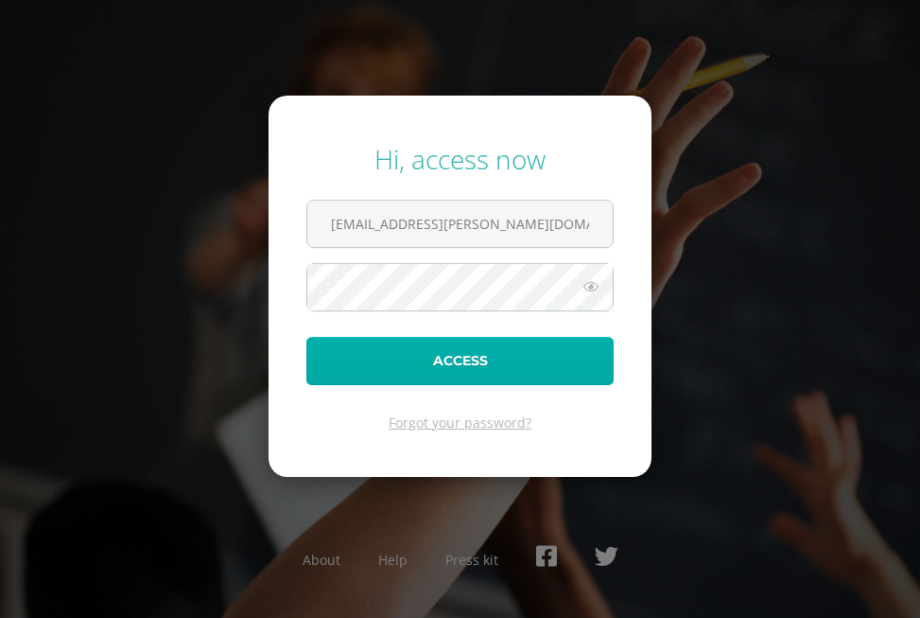
type input "[EMAIL_ADDRESS][PERSON_NAME][DOMAIN_NAME]"
click at [429, 365] on button "Access" at bounding box center [459, 361] width 307 height 48
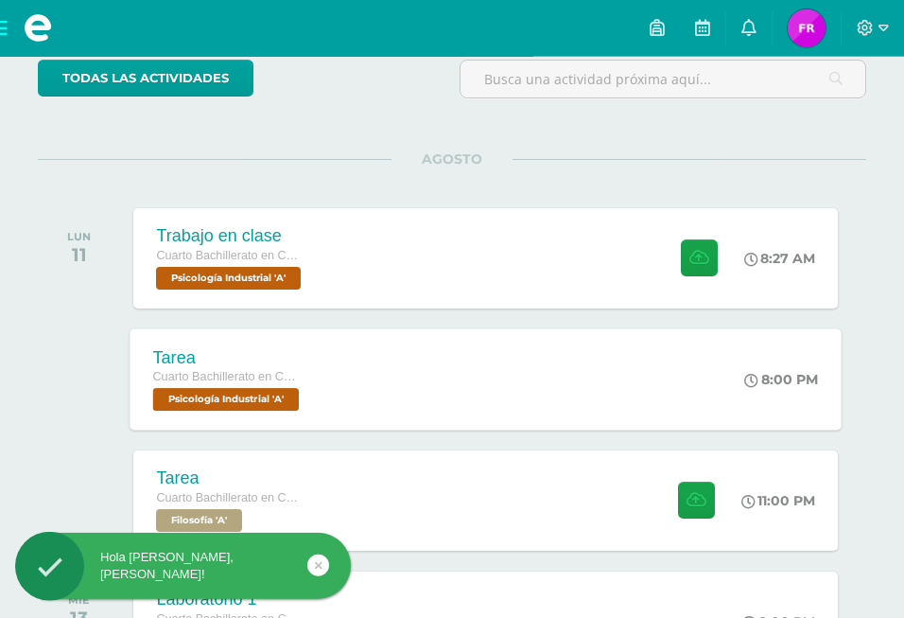
scroll to position [193, 0]
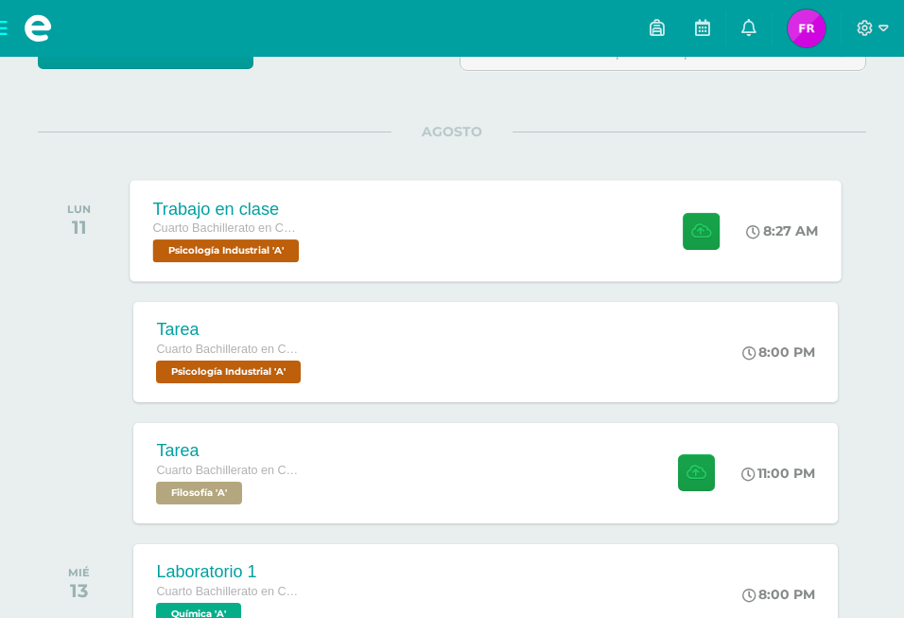
click at [617, 244] on div "Trabajo en clase Cuarto Bachillerato en CCLL en Diseño Grafico Psicología Indus…" at bounding box center [486, 230] width 711 height 101
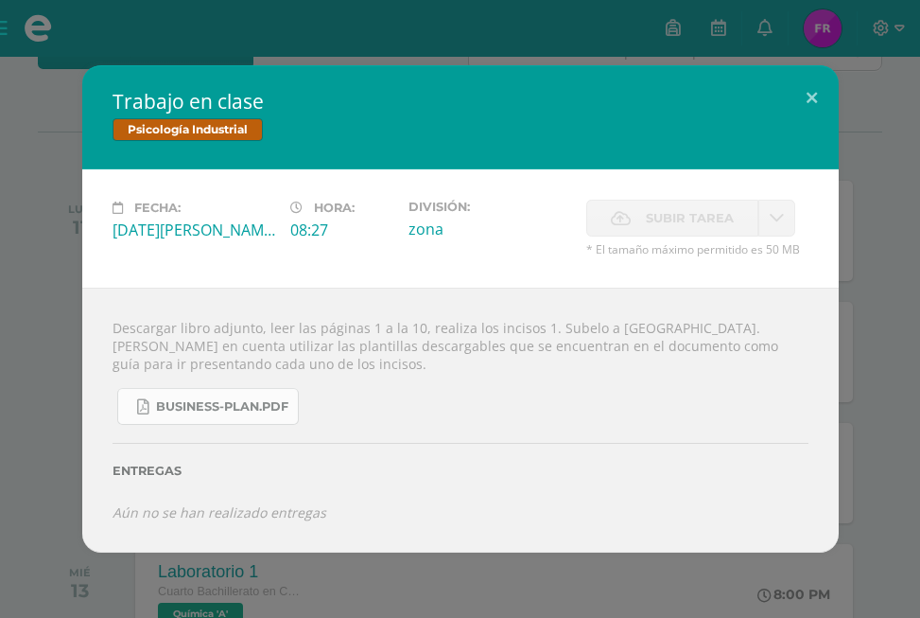
click at [256, 414] on span "business-plan.pdf" at bounding box center [222, 406] width 132 height 15
click at [818, 114] on button at bounding box center [812, 97] width 54 height 64
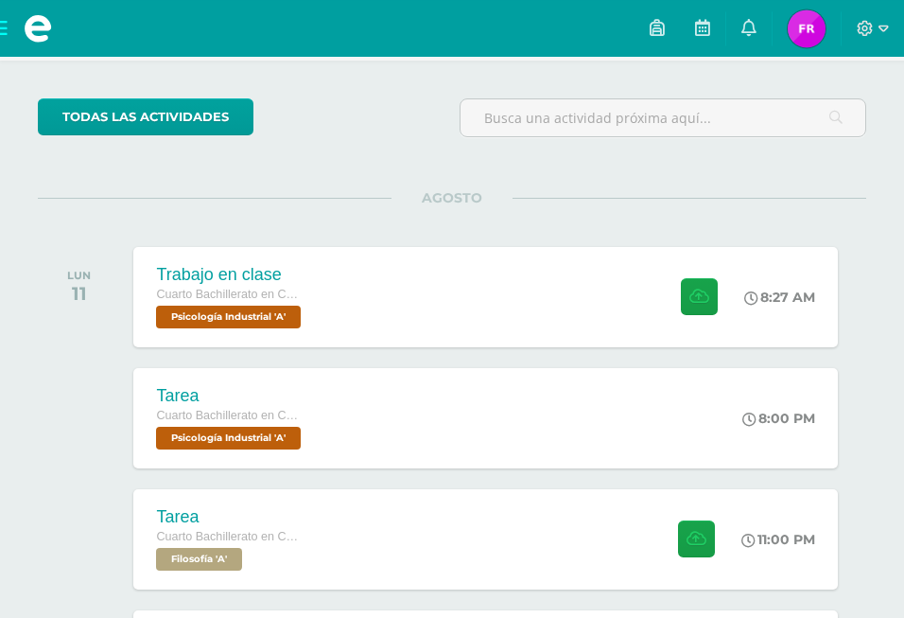
scroll to position [96, 0]
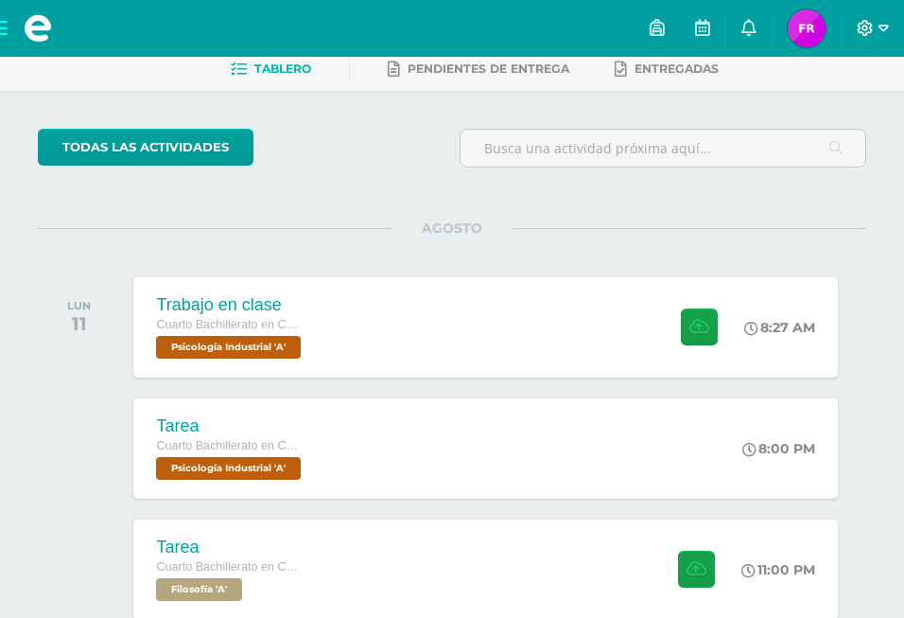
click at [867, 22] on icon at bounding box center [866, 28] width 16 height 16
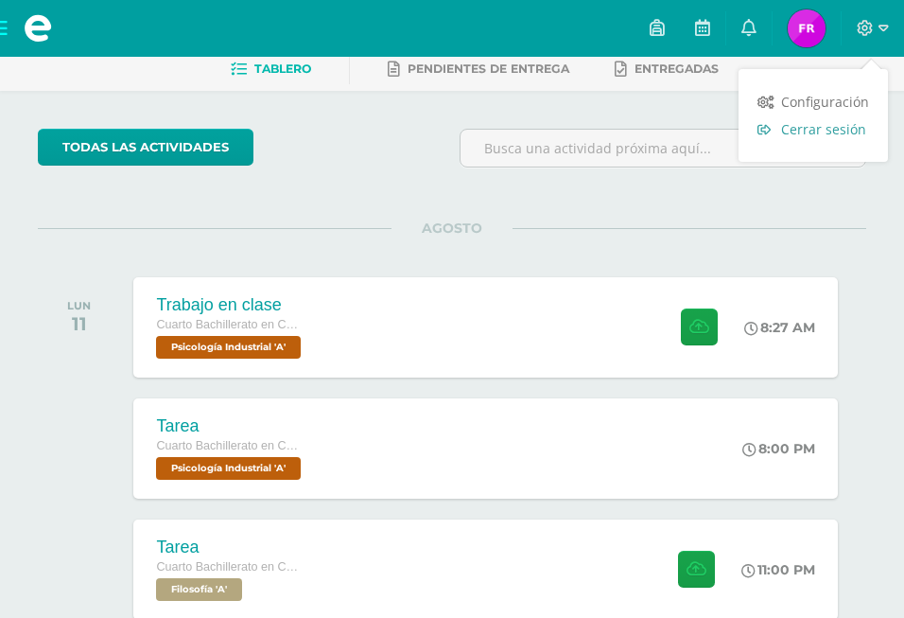
click at [843, 131] on span "Cerrar sesión" at bounding box center [823, 129] width 85 height 18
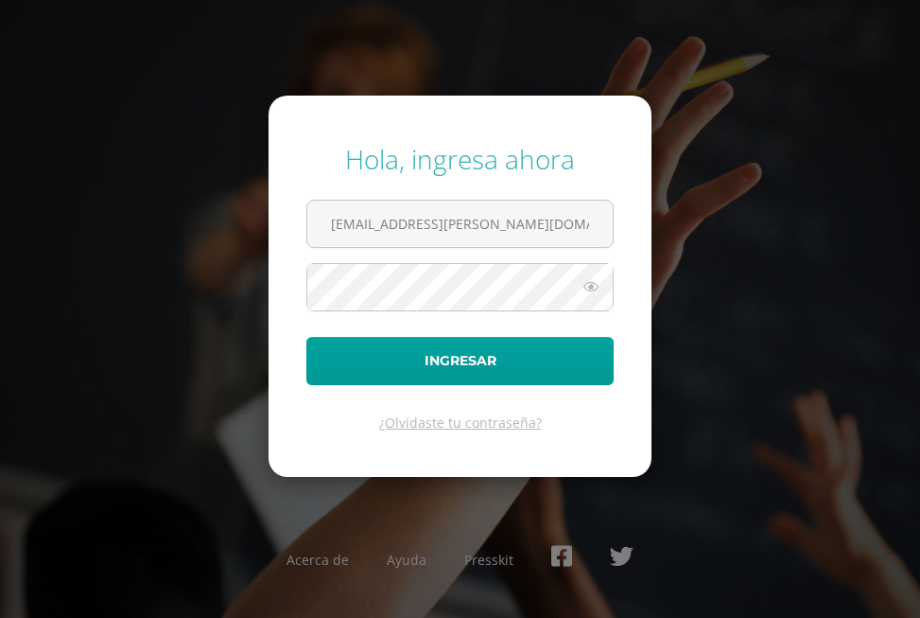
type input "2025037@fatima.edoo.gt"
click at [593, 293] on icon at bounding box center [591, 286] width 25 height 23
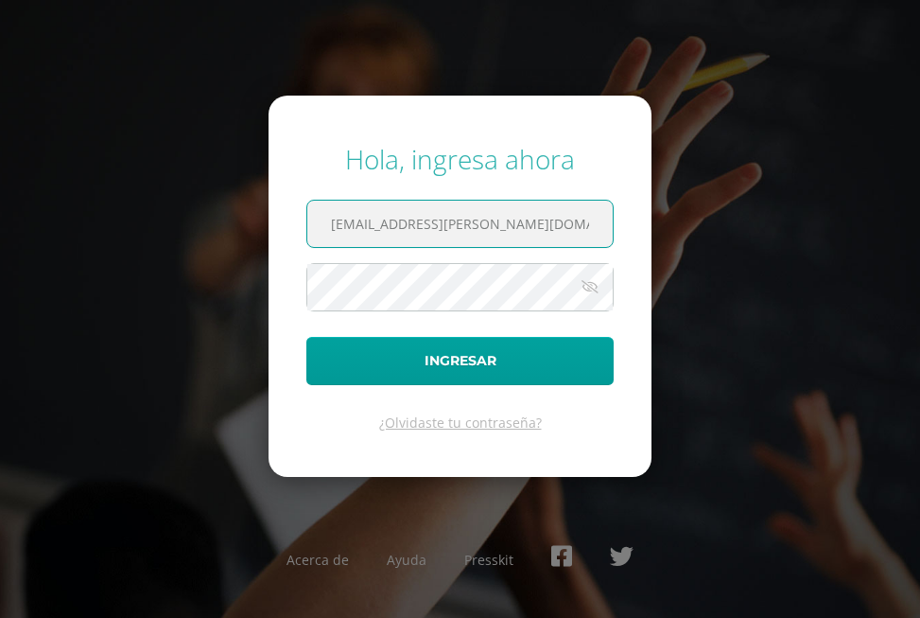
click at [524, 226] on input "2025037@fatima.edoo.gt" at bounding box center [460, 224] width 306 height 46
click at [306, 337] on button "Ingresar" at bounding box center [459, 361] width 307 height 48
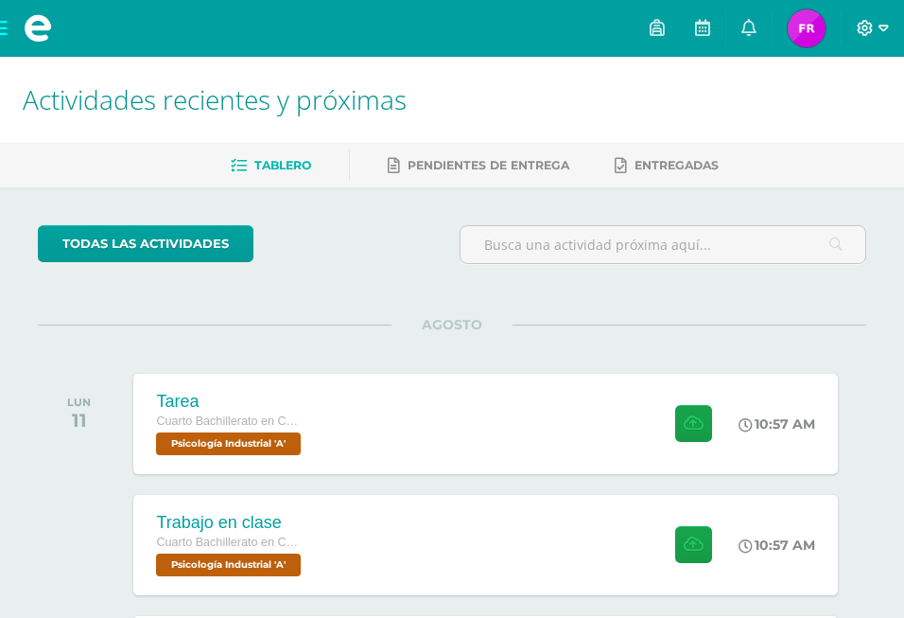
click at [870, 23] on icon at bounding box center [866, 28] width 16 height 16
click at [854, 131] on span "Cerrar sesión" at bounding box center [823, 129] width 85 height 18
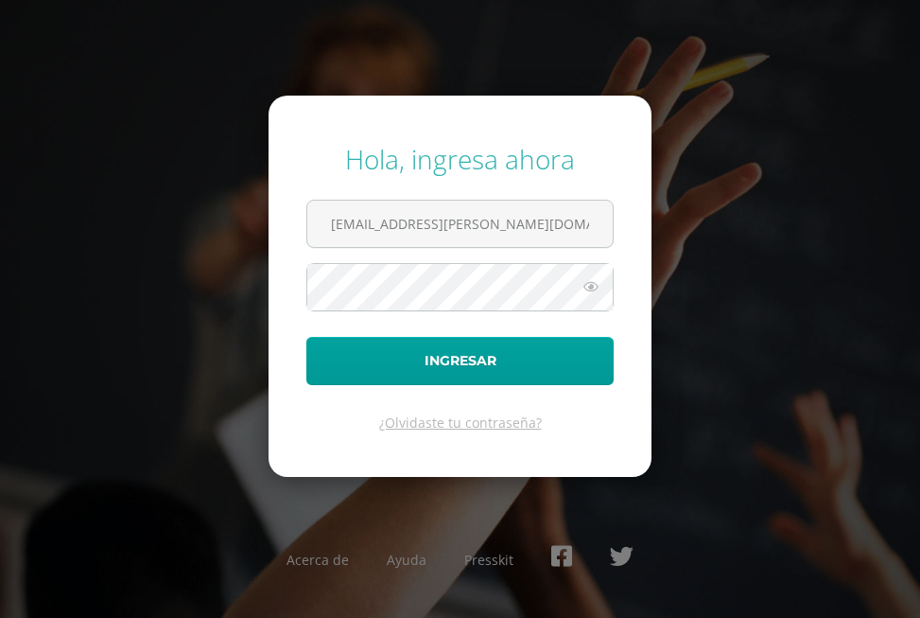
type input "[EMAIL_ADDRESS][PERSON_NAME][DOMAIN_NAME]"
click at [592, 289] on icon at bounding box center [591, 286] width 25 height 23
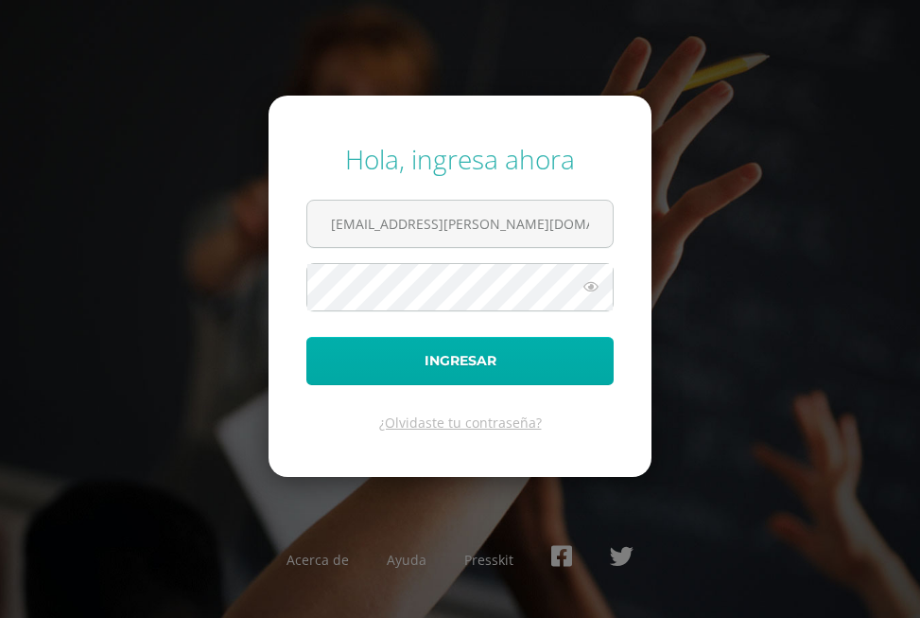
type input "2025037@fatima.edoo.gt"
click at [424, 368] on button "Ingresar" at bounding box center [459, 361] width 307 height 48
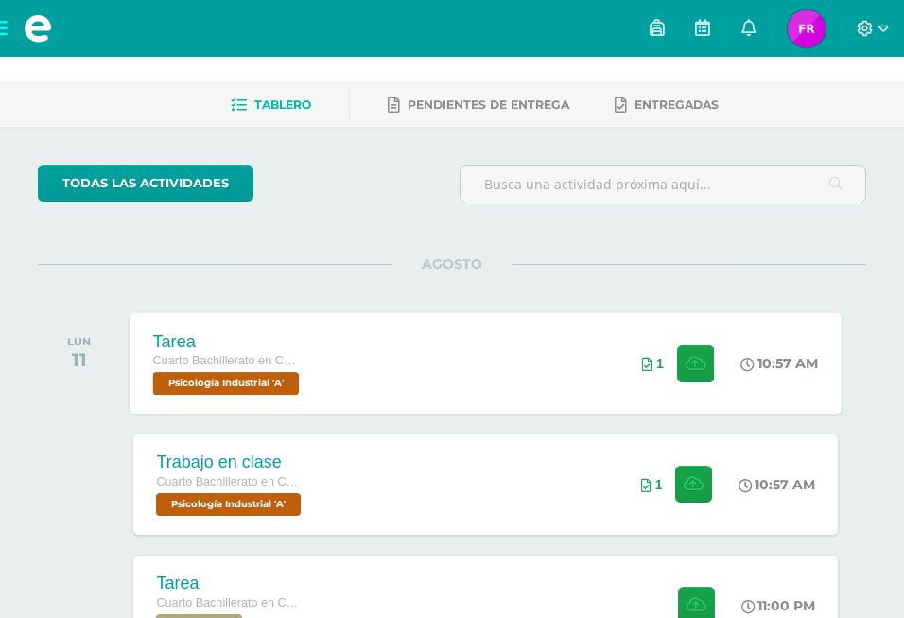
scroll to position [193, 0]
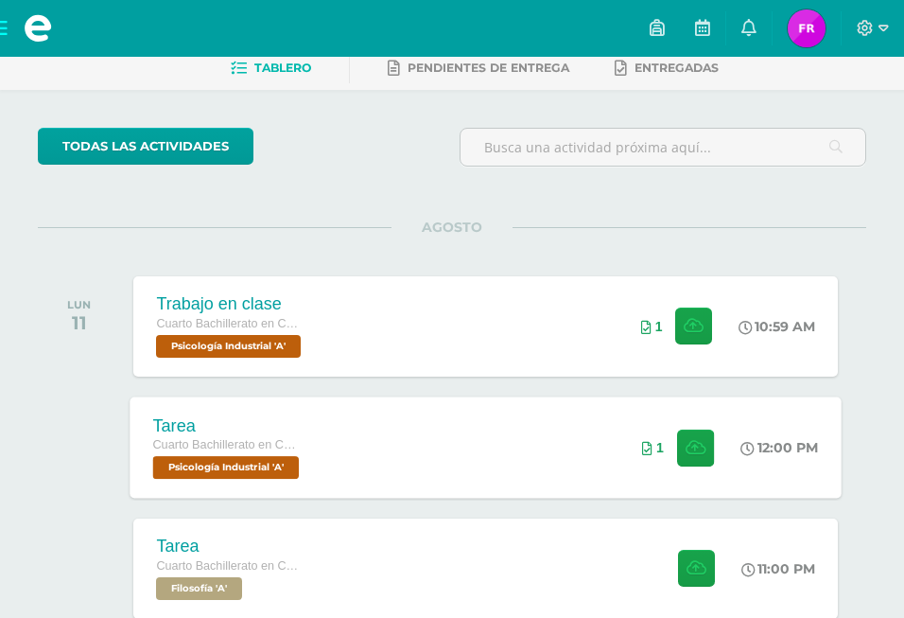
scroll to position [290, 0]
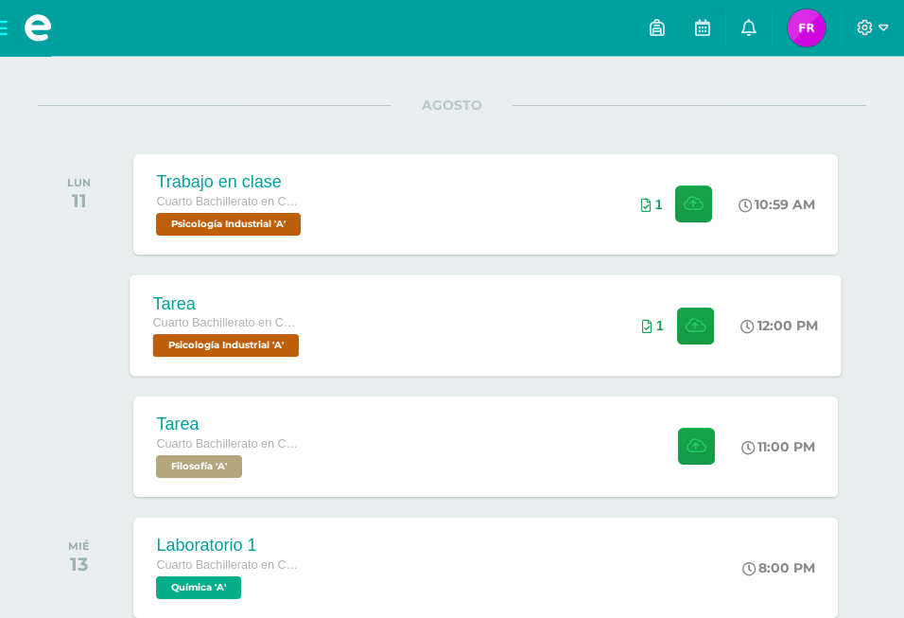
scroll to position [193, 0]
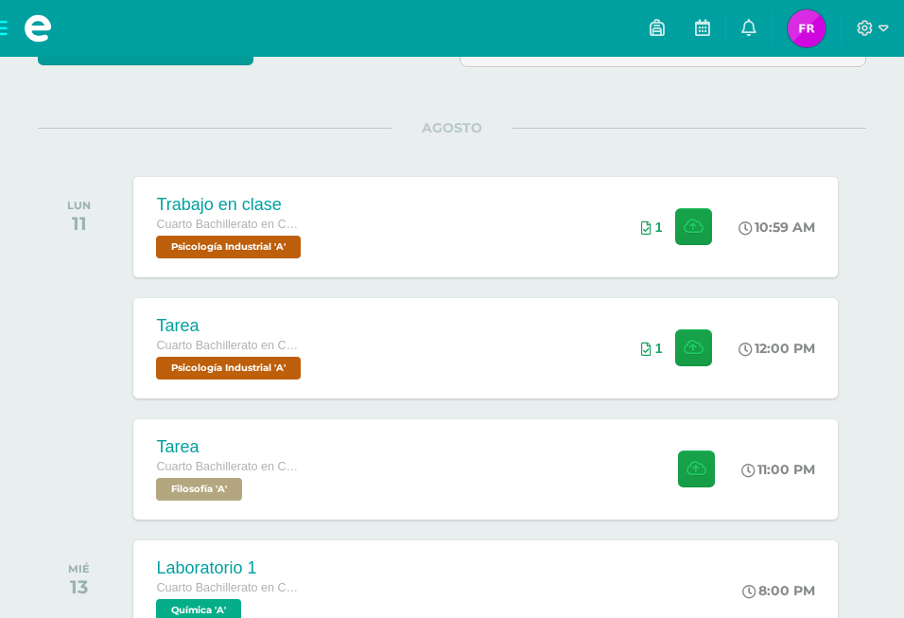
scroll to position [96, 0]
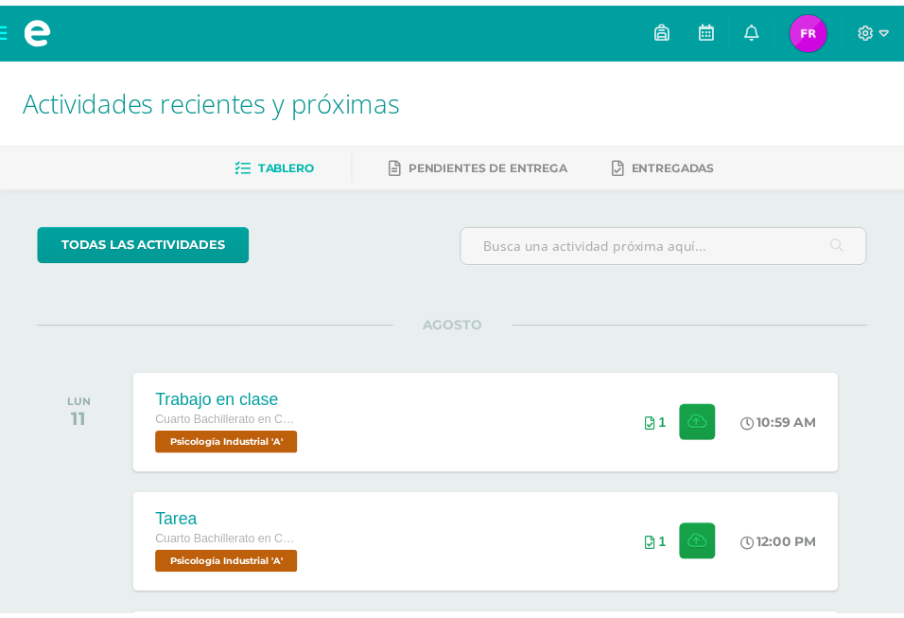
scroll to position [96, 0]
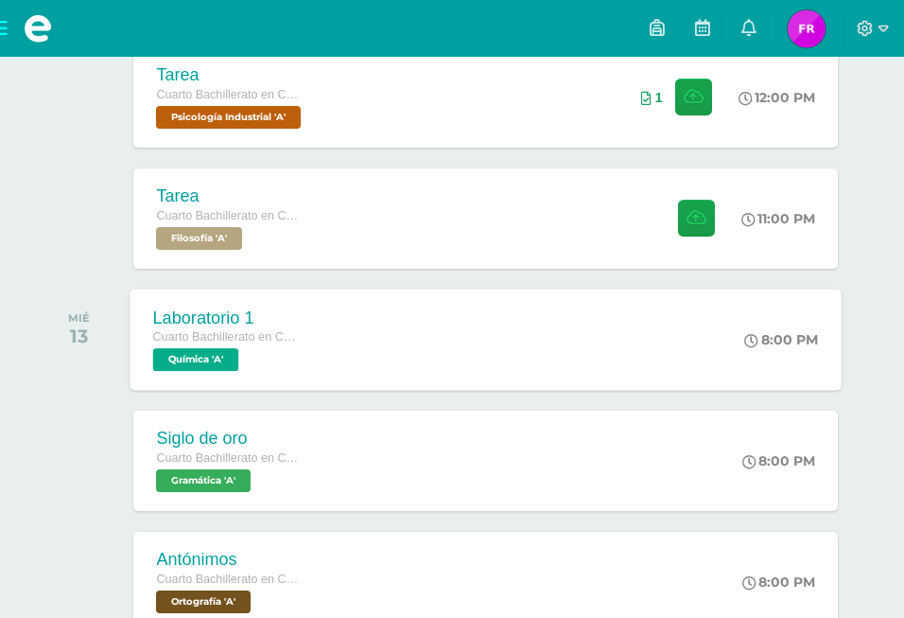
scroll to position [386, 0]
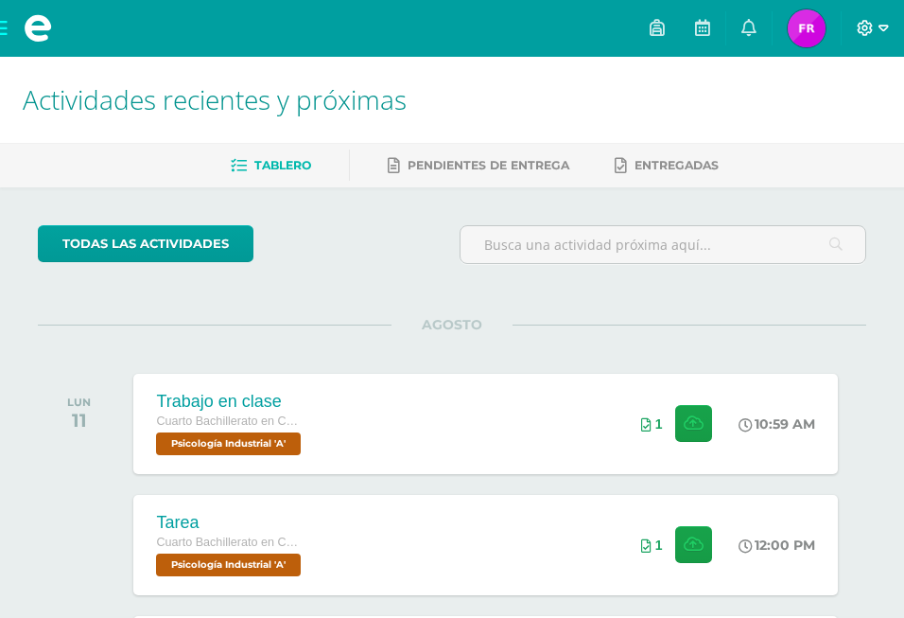
click at [862, 21] on icon at bounding box center [865, 28] width 17 height 17
click at [814, 131] on span "Cerrar sesión" at bounding box center [823, 129] width 85 height 18
